Goal: Information Seeking & Learning: Understand process/instructions

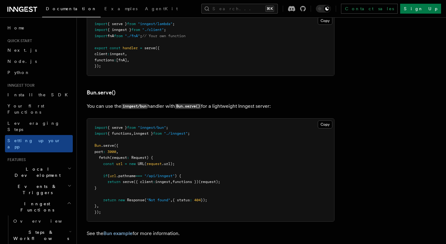
scroll to position [756, 0]
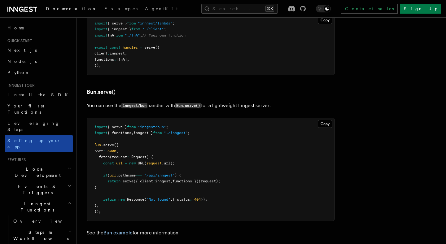
click at [56, 135] on link "Setting up your app" at bounding box center [39, 143] width 68 height 17
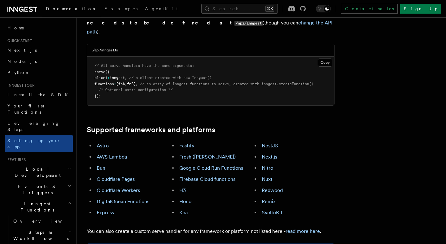
scroll to position [299, 0]
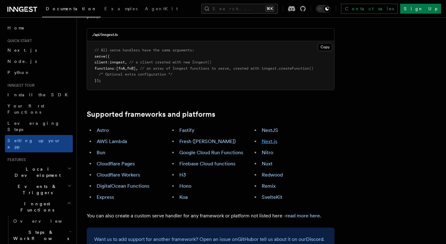
click at [261, 138] on link "Next.js" at bounding box center [268, 141] width 15 height 6
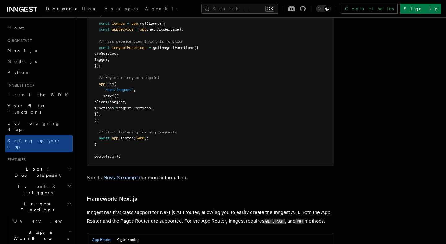
scroll to position [3786, 0]
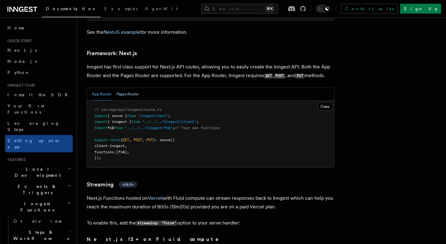
click at [128, 88] on button "Pages Router" at bounding box center [127, 94] width 22 height 13
click at [102, 88] on button "App Router" at bounding box center [101, 94] width 19 height 13
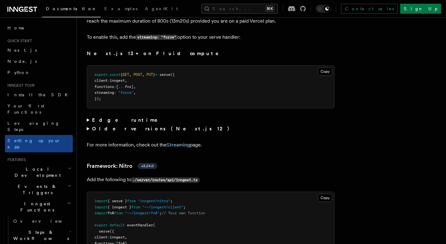
scroll to position [3978, 0]
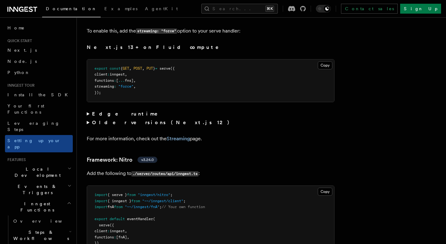
click at [115, 110] on summary "Edge runtime" at bounding box center [211, 114] width 248 height 9
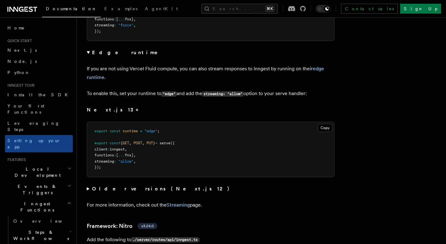
scroll to position [4073, 0]
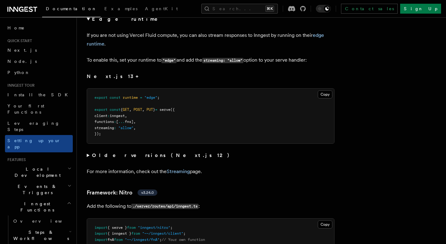
click at [139, 152] on strong "Older versions (Next.js 12)" at bounding box center [162, 155] width 140 height 6
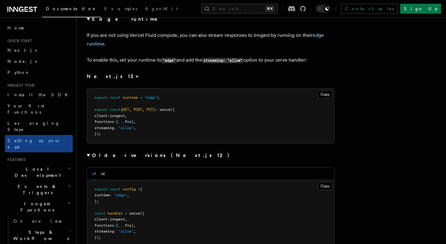
click at [124, 152] on strong "Older versions (Next.js 12)" at bounding box center [162, 155] width 140 height 6
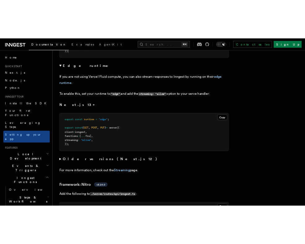
scroll to position [4031, 0]
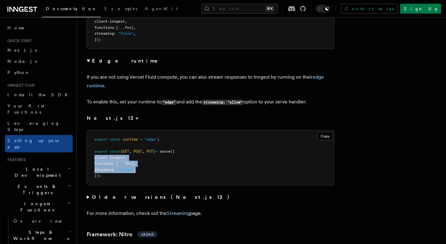
drag, startPoint x: 150, startPoint y: 149, endPoint x: 88, endPoint y: 139, distance: 63.4
click at [88, 139] on pre "export const runtime = "edge" ; export const { GET , POST , PUT } = serve ({ cl…" at bounding box center [210, 157] width 247 height 55
click at [98, 130] on pre "export const runtime = "edge" ; export const { GET , POST , PUT } = serve ({ cl…" at bounding box center [210, 157] width 247 height 55
drag, startPoint x: 98, startPoint y: 140, endPoint x: 135, endPoint y: 139, distance: 37.1
click at [135, 140] on pre "export const runtime = "edge" ; export const { GET , POST , PUT } = serve ({ cl…" at bounding box center [210, 157] width 247 height 55
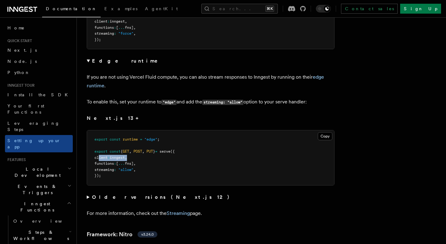
copy span "client : inngest ,"
drag, startPoint x: 149, startPoint y: 153, endPoint x: 94, endPoint y: 153, distance: 54.8
click at [94, 153] on pre "export const runtime = "edge" ; export const { GET , POST , PUT } = serve ({ cl…" at bounding box center [210, 157] width 247 height 55
copy span "streaming : "allow" ,"
